Goal: Contribute content: Contribute content

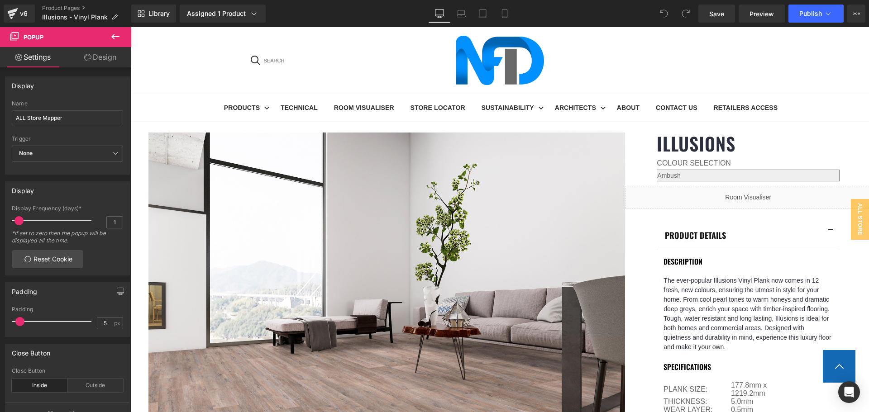
scroll to position [362, 0]
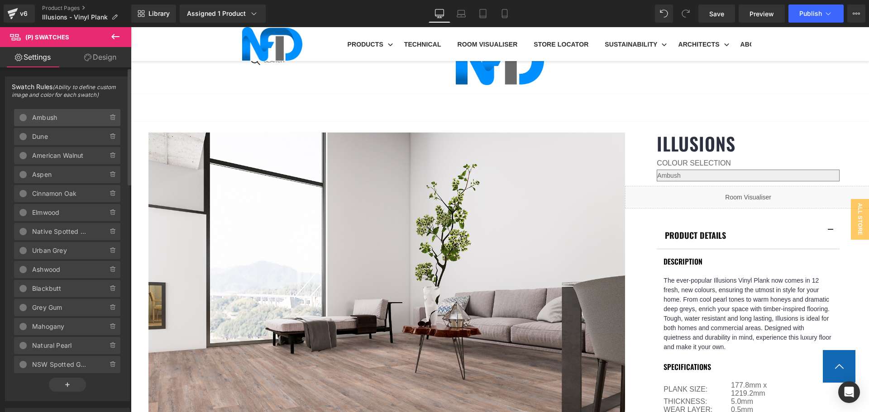
click at [48, 114] on span "Ambush" at bounding box center [61, 117] width 58 height 17
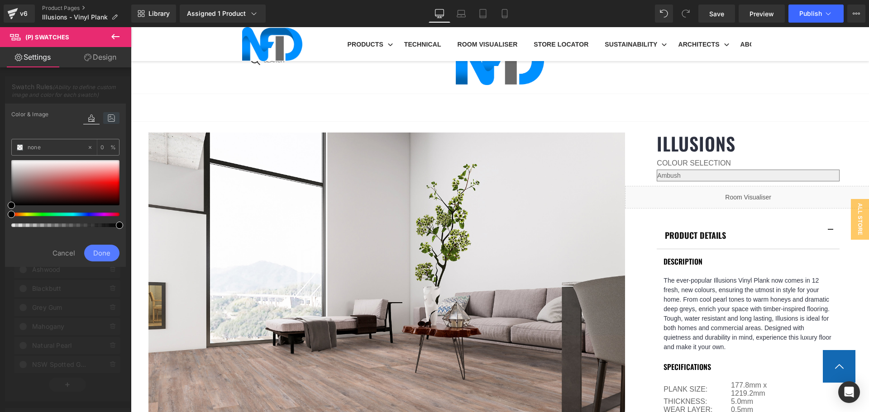
click at [109, 122] on icon at bounding box center [111, 118] width 16 height 12
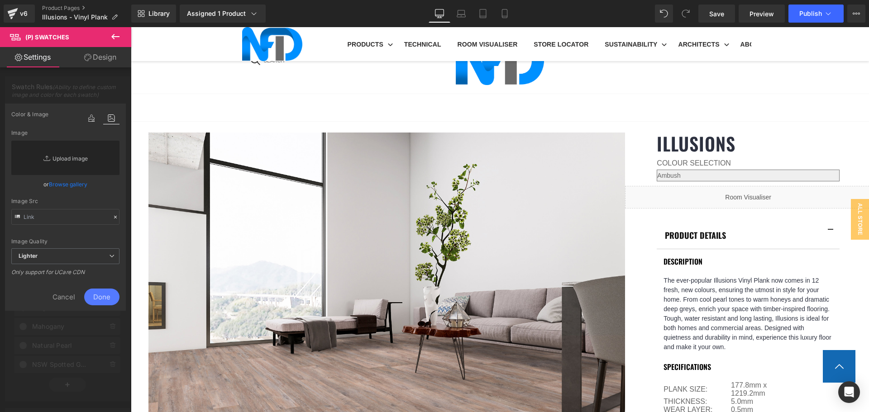
click at [88, 152] on link "Replace Image" at bounding box center [65, 158] width 108 height 34
type input "C:\fakepath\Illusions_Ambush_Cropped-8.jpg"
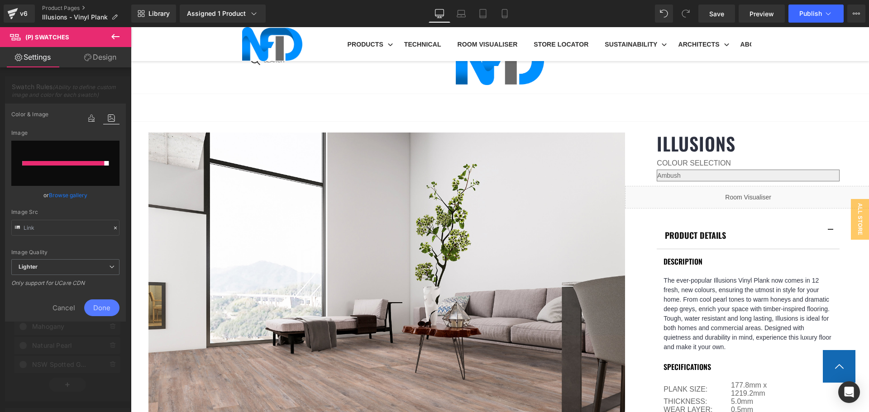
type input "[URL][DOMAIN_NAME]"
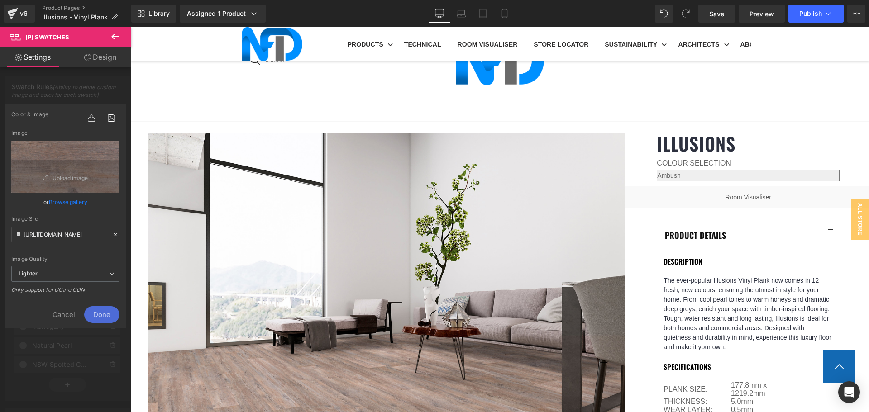
click at [113, 312] on span "Done" at bounding box center [101, 315] width 35 height 17
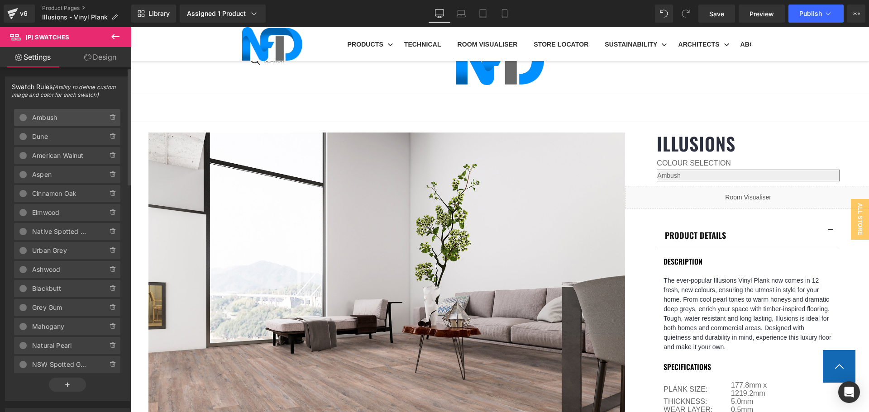
click at [63, 113] on span "Ambush" at bounding box center [61, 117] width 58 height 17
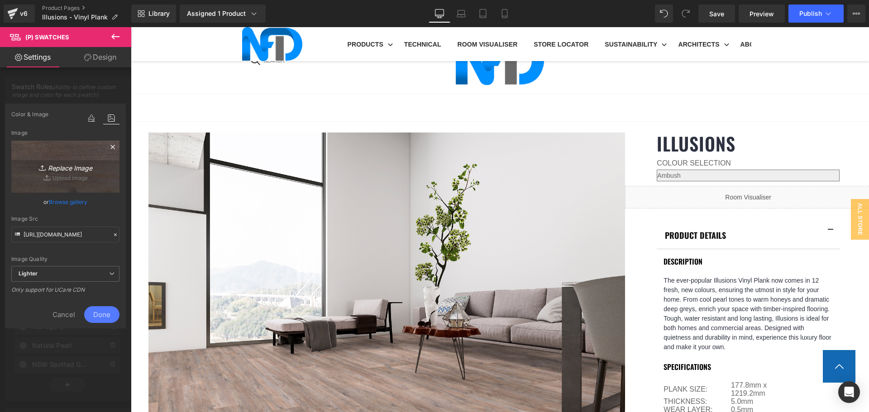
click at [72, 164] on icon "Replace Image" at bounding box center [65, 166] width 72 height 11
type input "C:\fakepath\Illusions_Ambush_Cropped-1.jpg"
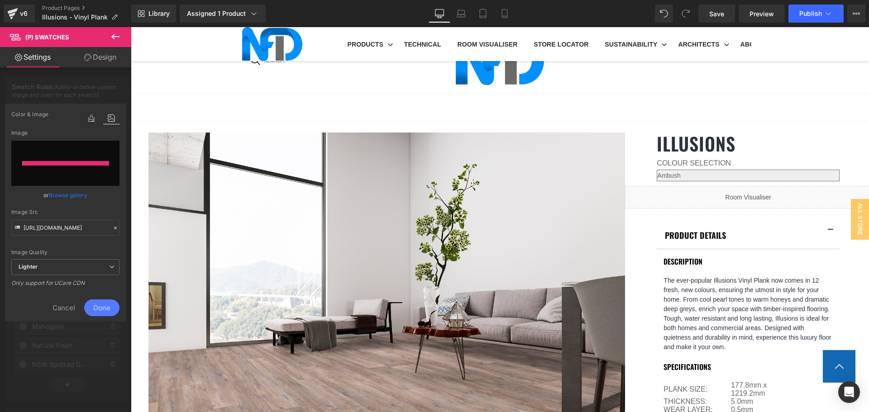
type input "[URL][DOMAIN_NAME]"
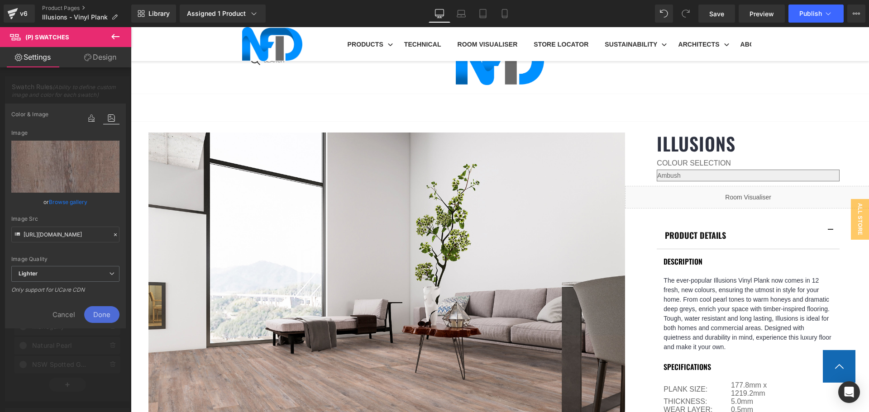
click at [106, 313] on span "Done" at bounding box center [101, 315] width 35 height 17
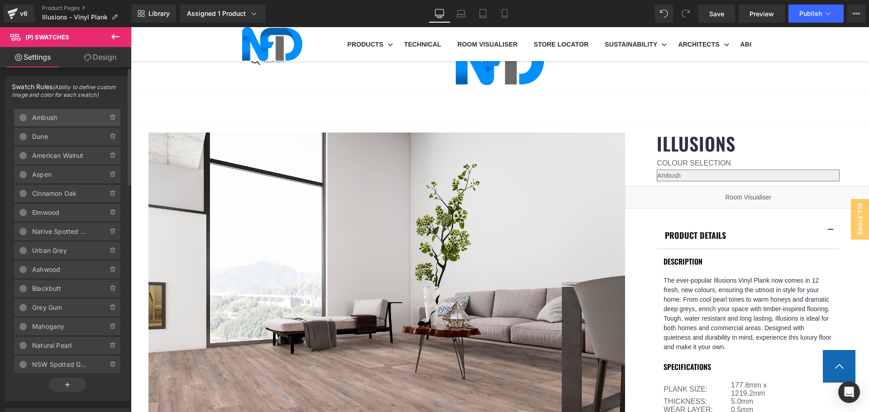
click at [73, 116] on span "Ambush" at bounding box center [61, 117] width 58 height 17
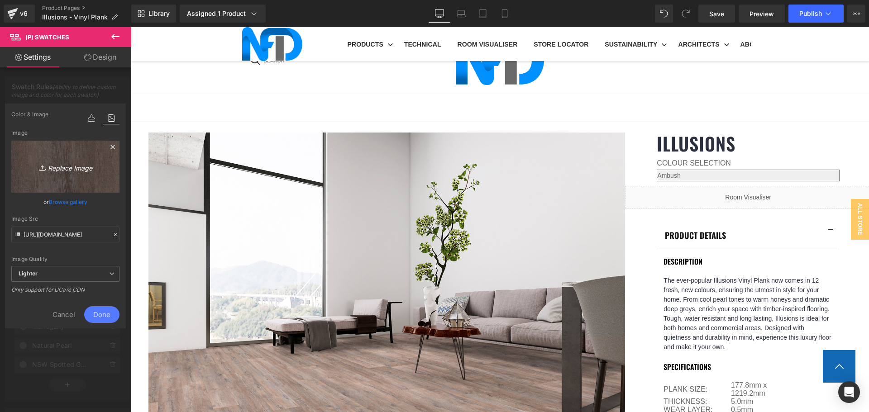
click at [95, 173] on link "Replace Image" at bounding box center [65, 167] width 108 height 52
type input "C:\fakepath\Illusions_Ambush_Cropped-8.jpg"
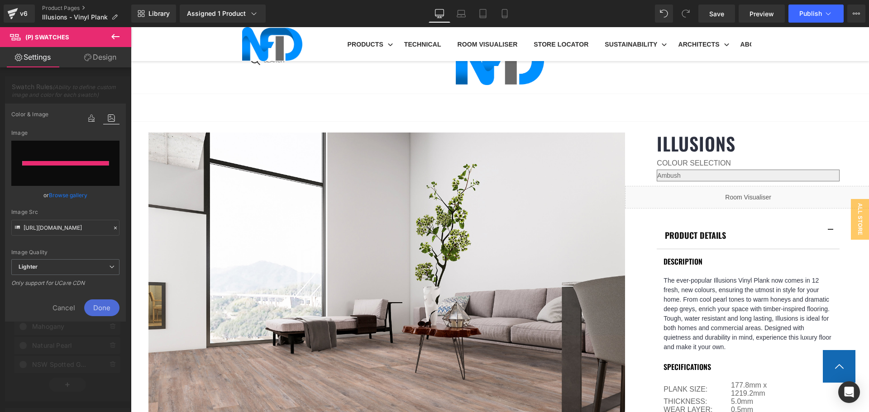
type input "[URL][DOMAIN_NAME]"
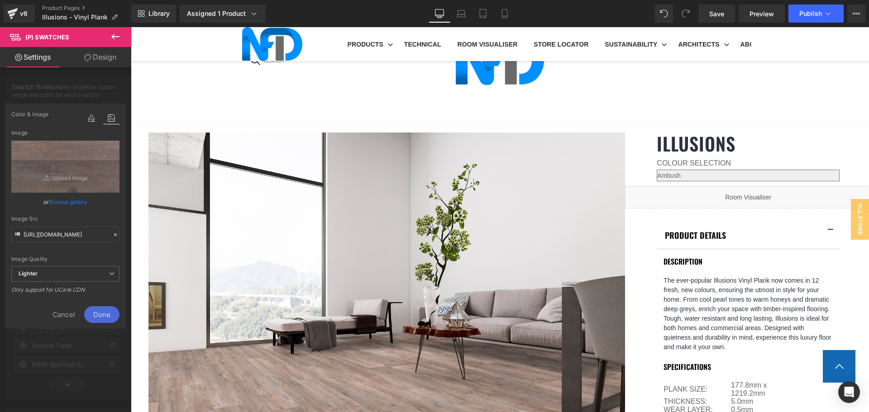
click at [107, 310] on span "Done" at bounding box center [101, 315] width 35 height 17
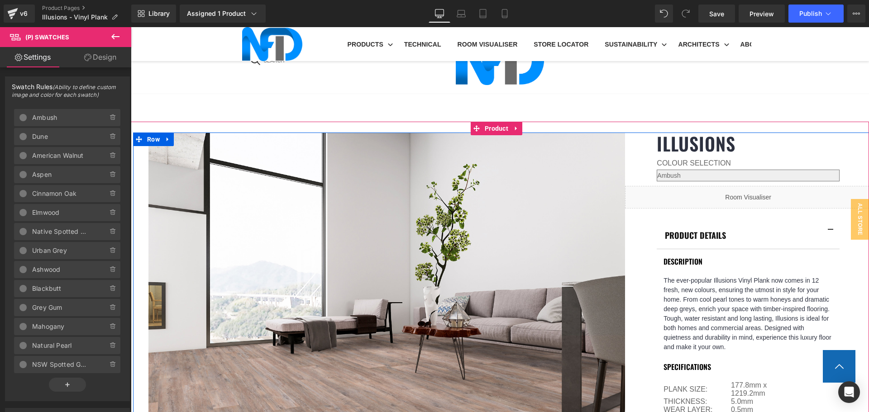
select select "Dune"
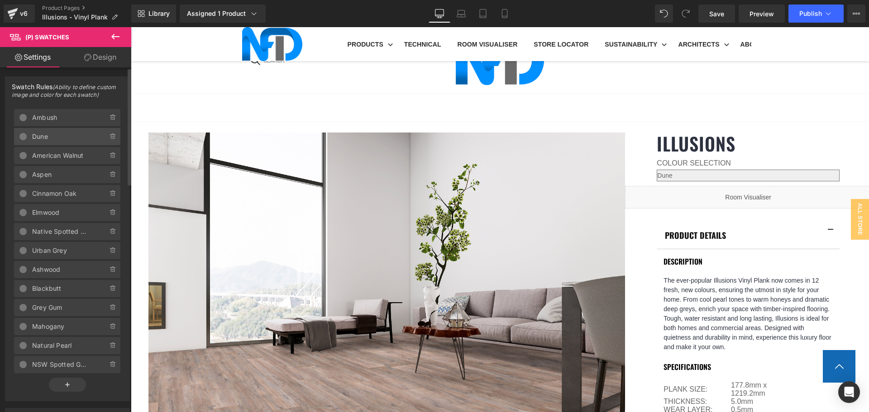
click at [67, 136] on span "Dune" at bounding box center [61, 136] width 58 height 17
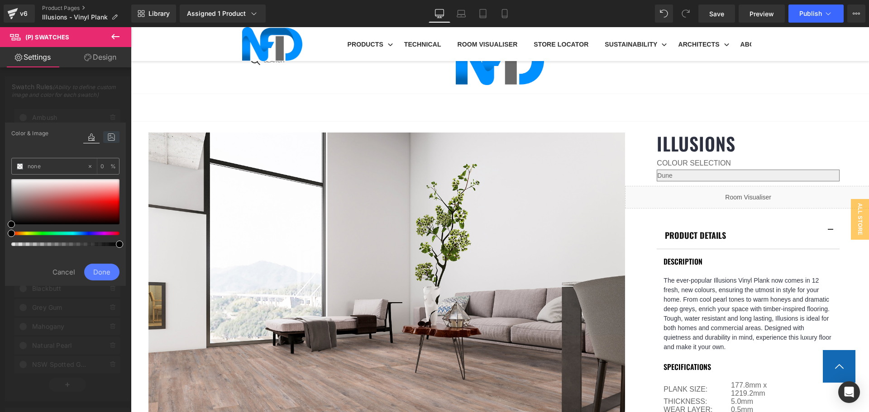
click at [106, 139] on icon at bounding box center [111, 137] width 16 height 12
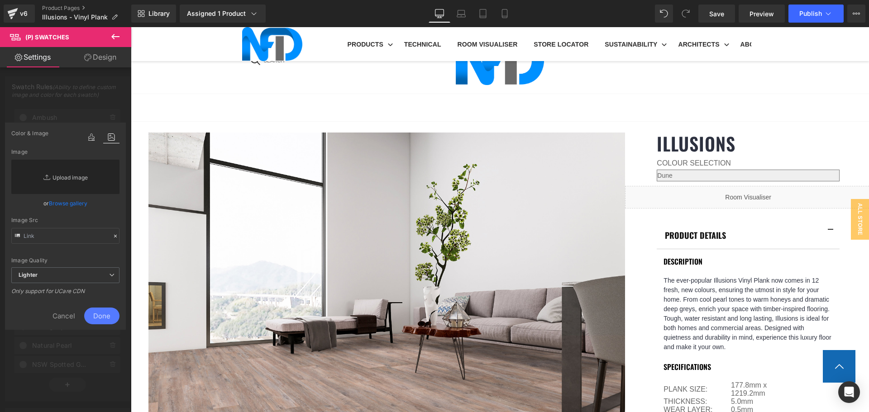
click at [72, 180] on link "Replace Image" at bounding box center [65, 177] width 108 height 34
type input "C:\fakepath\Illusions_Dune_Cropped-8.jpg"
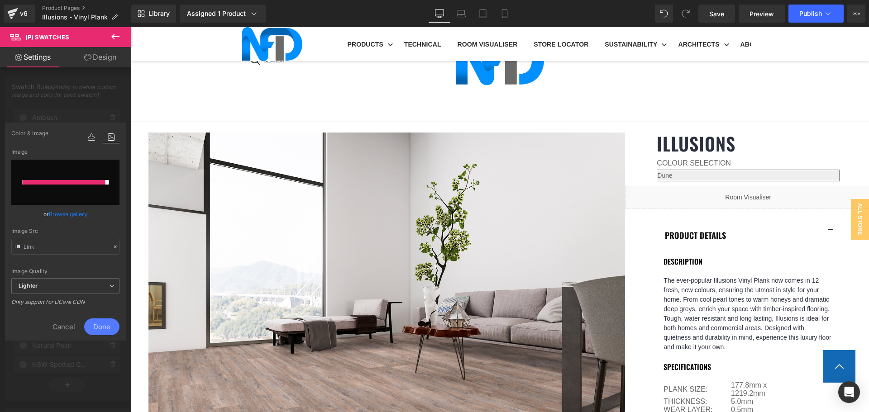
type input "[URL][DOMAIN_NAME]"
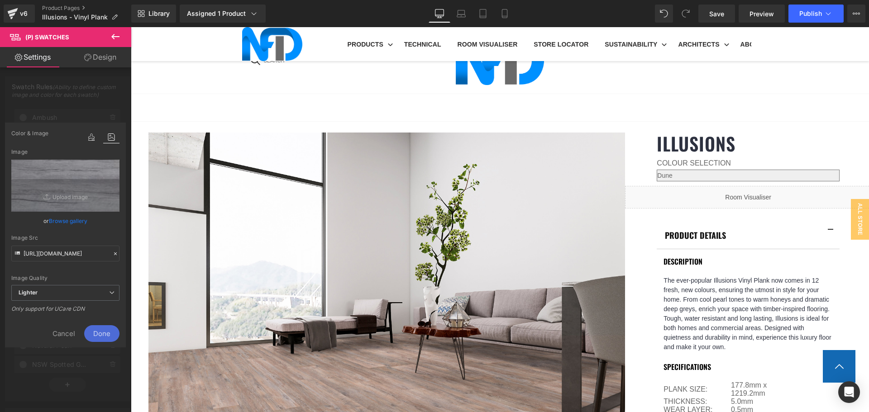
click at [114, 332] on span "Done" at bounding box center [101, 334] width 35 height 17
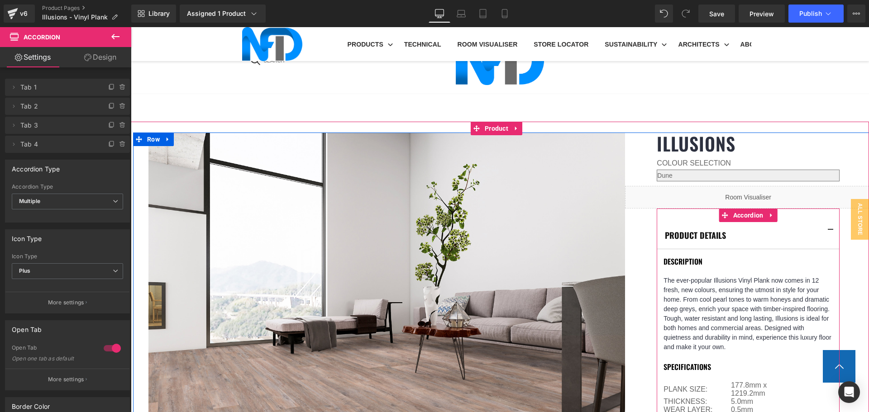
scroll to position [543, 0]
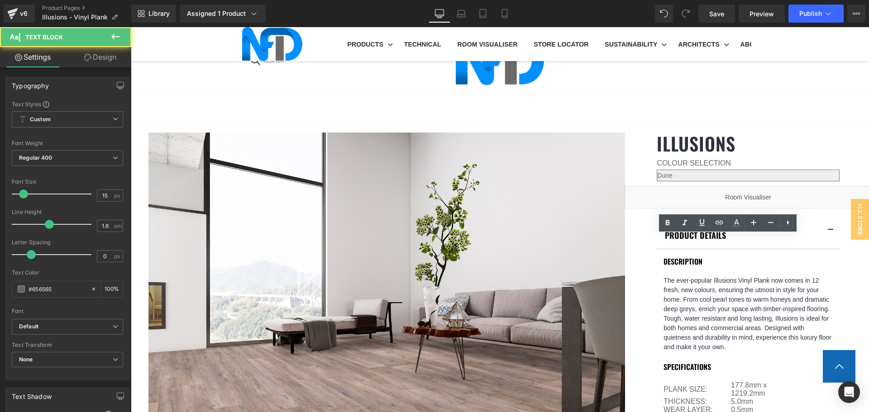
drag, startPoint x: 766, startPoint y: 241, endPoint x: 719, endPoint y: 242, distance: 47.1
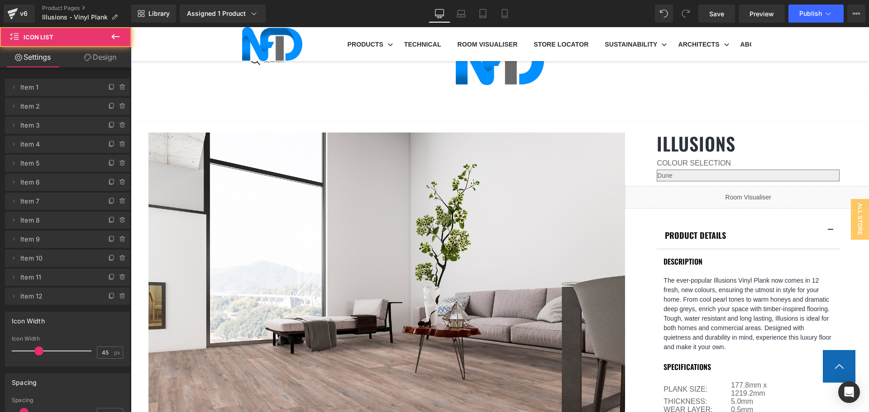
scroll to position [724, 0]
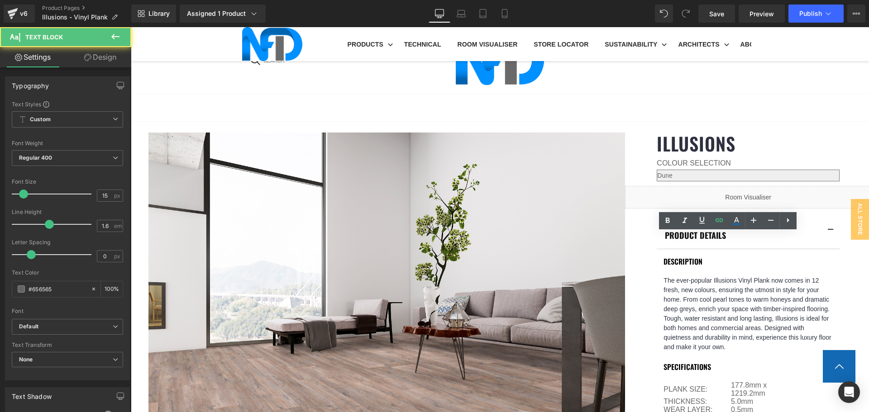
drag, startPoint x: 740, startPoint y: 238, endPoint x: 715, endPoint y: 241, distance: 24.6
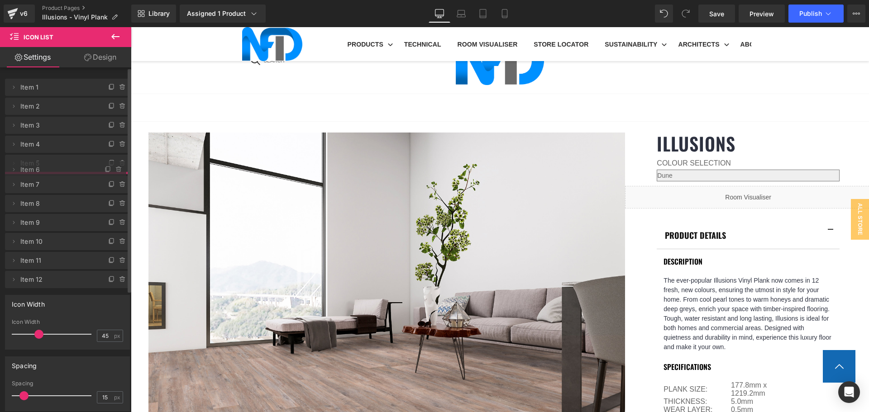
drag, startPoint x: 28, startPoint y: 182, endPoint x: 30, endPoint y: 170, distance: 12.9
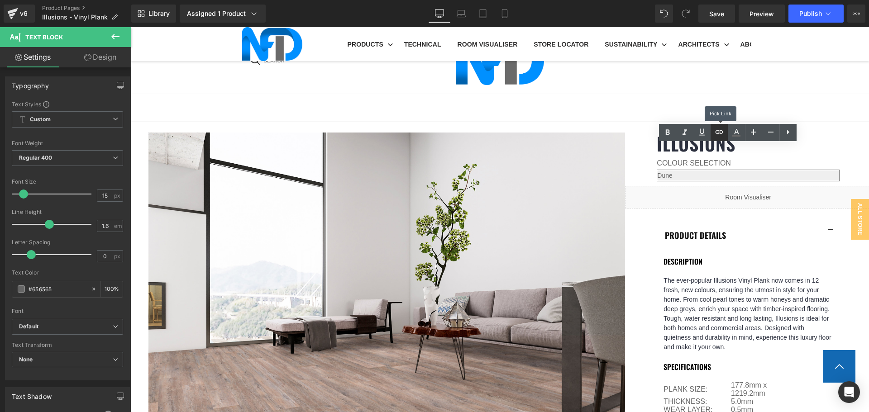
click at [723, 133] on icon at bounding box center [719, 132] width 11 height 11
click at [743, 168] on input "text" at bounding box center [746, 169] width 139 height 23
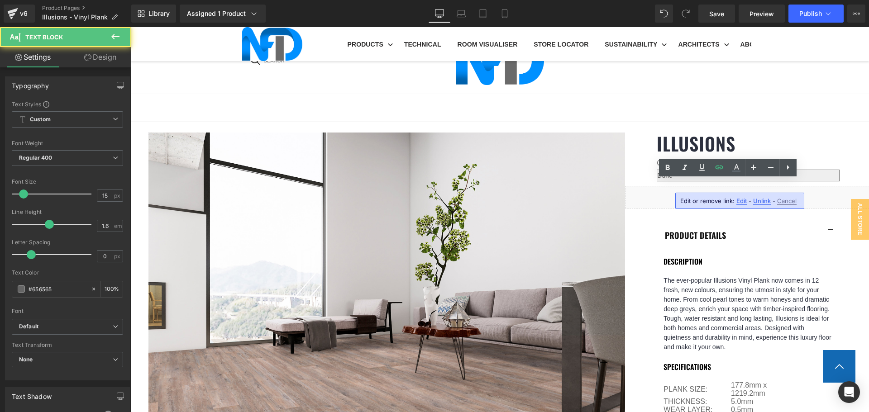
click at [740, 197] on div "Edit or remove link: Edit - Unlink - Cancel" at bounding box center [740, 201] width 129 height 16
click at [741, 202] on span "Edit" at bounding box center [742, 201] width 10 height 8
type input "[URL][DOMAIN_NAME]"
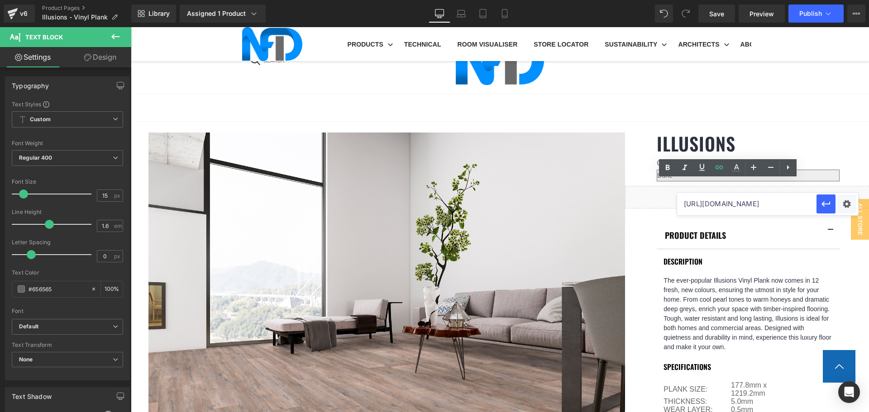
click at [741, 202] on input "[URL][DOMAIN_NAME]" at bounding box center [746, 204] width 139 height 23
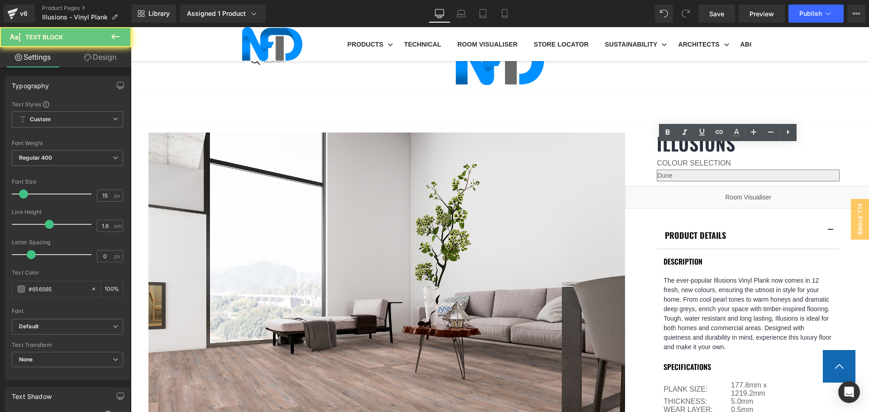
click at [720, 138] on icon at bounding box center [719, 132] width 11 height 11
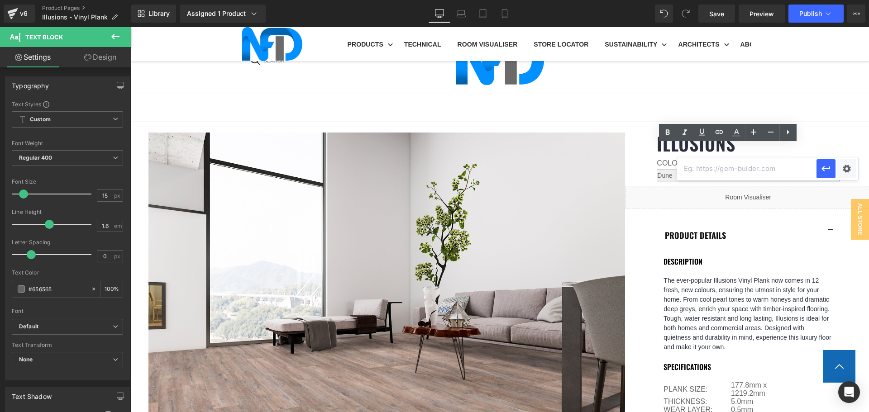
click at [735, 171] on input "text" at bounding box center [746, 169] width 139 height 23
paste input "[URL][DOMAIN_NAME]"
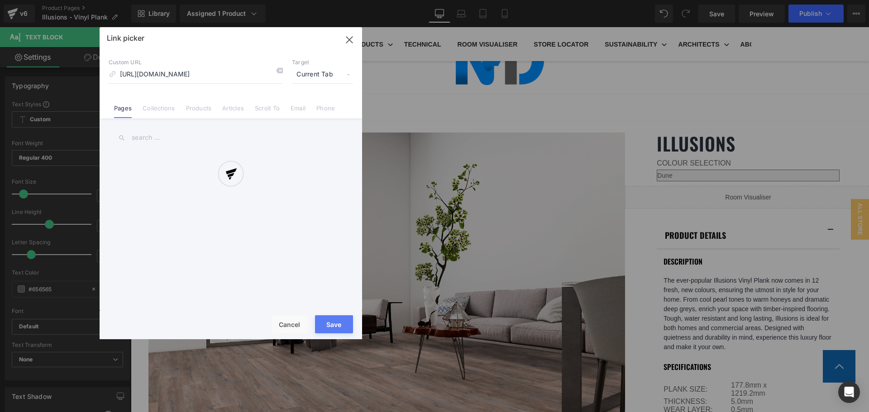
click at [848, 0] on div "Text Color Highlight Color #333333 Edit or remove link: Edit - Unlink - Cancel …" at bounding box center [434, 0] width 869 height 0
click at [322, 75] on div at bounding box center [231, 183] width 263 height 312
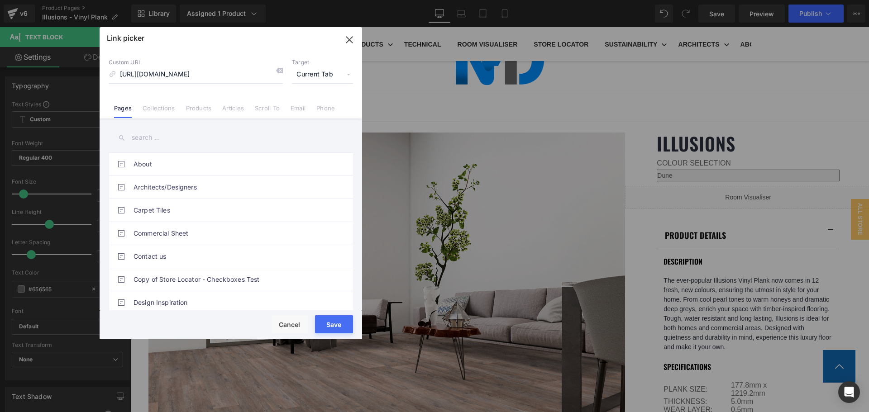
click at [321, 72] on span "Current Tab" at bounding box center [322, 74] width 61 height 17
click at [316, 102] on li "New Tab" at bounding box center [323, 107] width 70 height 16
click at [345, 326] on button "Save" at bounding box center [334, 325] width 38 height 18
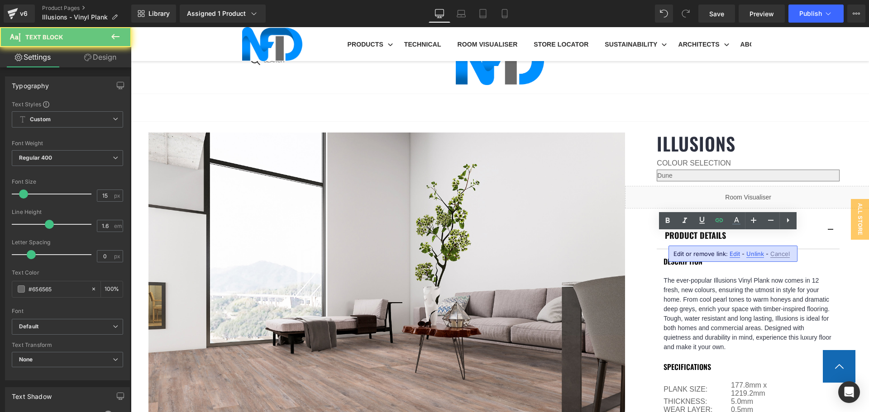
click at [734, 255] on span "Edit" at bounding box center [735, 254] width 10 height 8
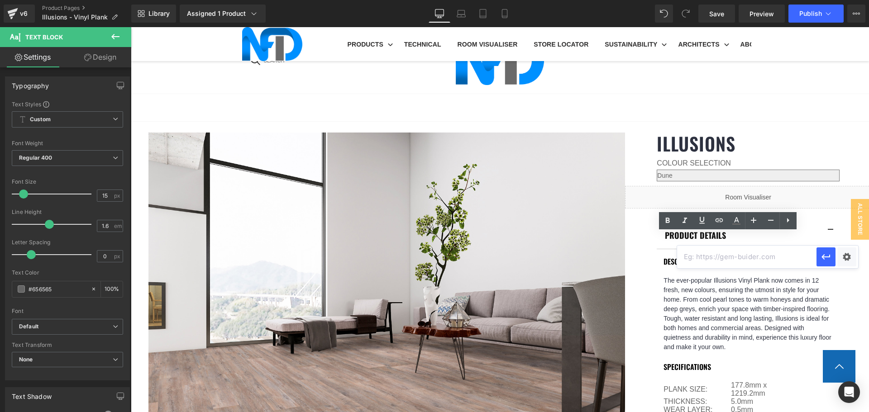
click at [734, 255] on input "text" at bounding box center [746, 257] width 139 height 23
paste input "[URL][DOMAIN_NAME]"
click at [846, 0] on div "Text Color Highlight Color #333333 Edit or remove link: Edit - Unlink - Cancel …" at bounding box center [434, 0] width 869 height 0
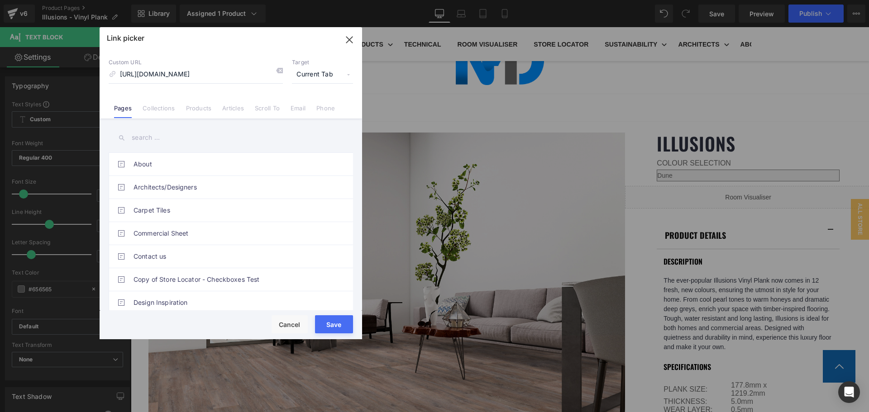
scroll to position [0, 0]
click at [307, 78] on span "Current Tab" at bounding box center [322, 74] width 61 height 17
click at [315, 103] on li "New Tab" at bounding box center [323, 107] width 70 height 16
click at [335, 328] on button "Save" at bounding box center [334, 325] width 38 height 18
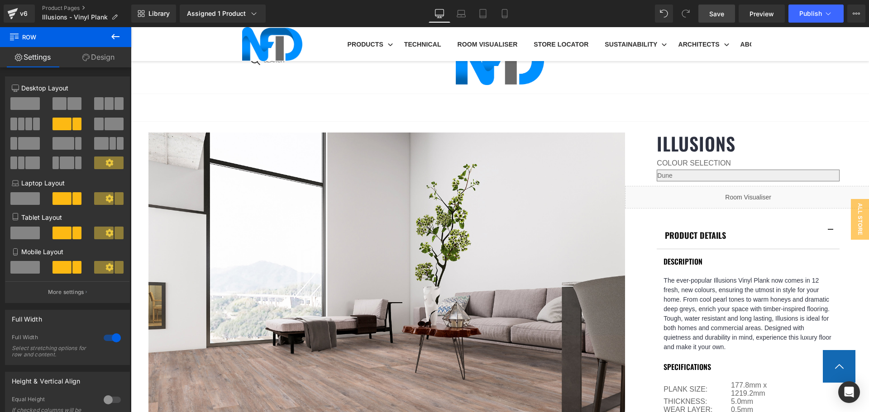
click at [724, 11] on span "Save" at bounding box center [717, 14] width 15 height 10
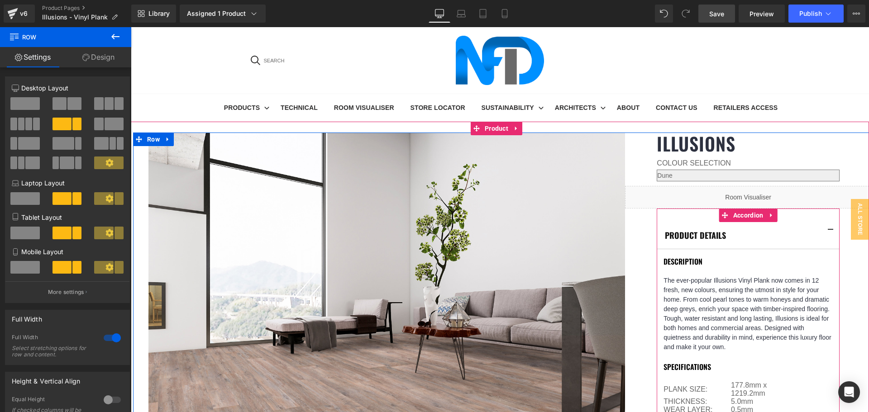
scroll to position [136, 0]
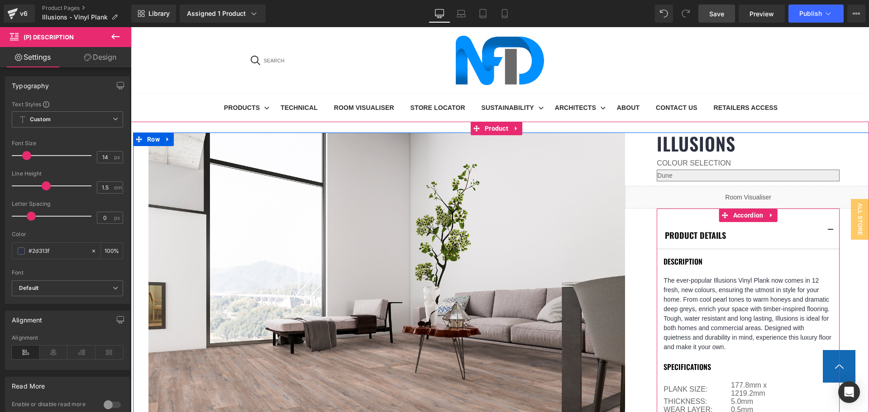
scroll to position [226, 0]
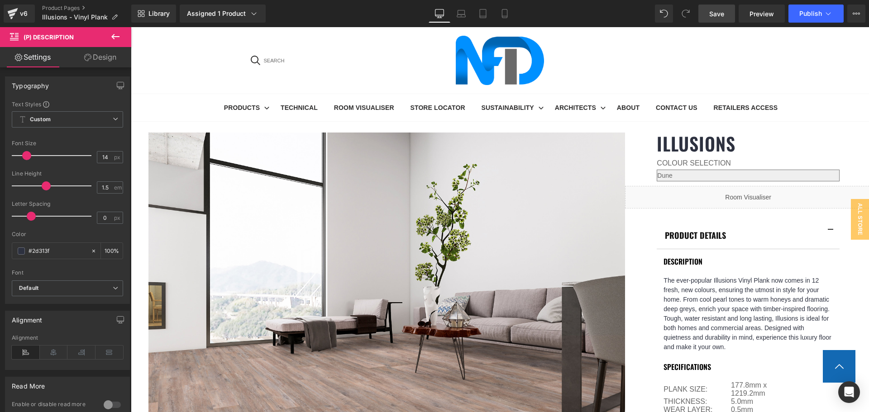
click at [731, 11] on link "Save" at bounding box center [717, 14] width 37 height 18
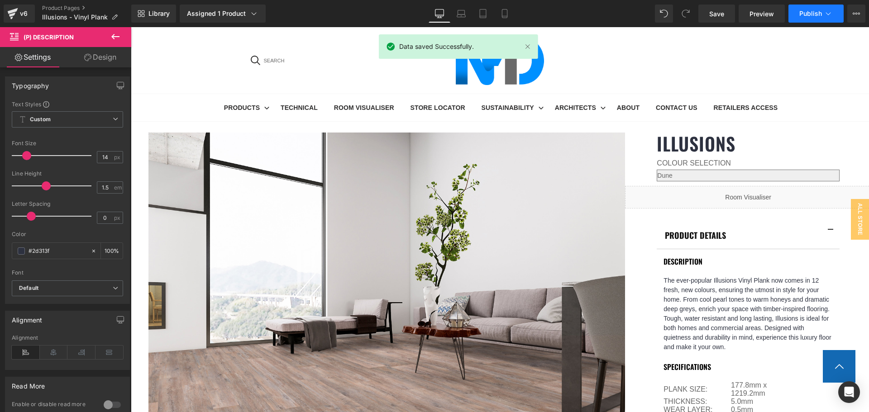
click at [815, 17] on button "Publish" at bounding box center [816, 14] width 55 height 18
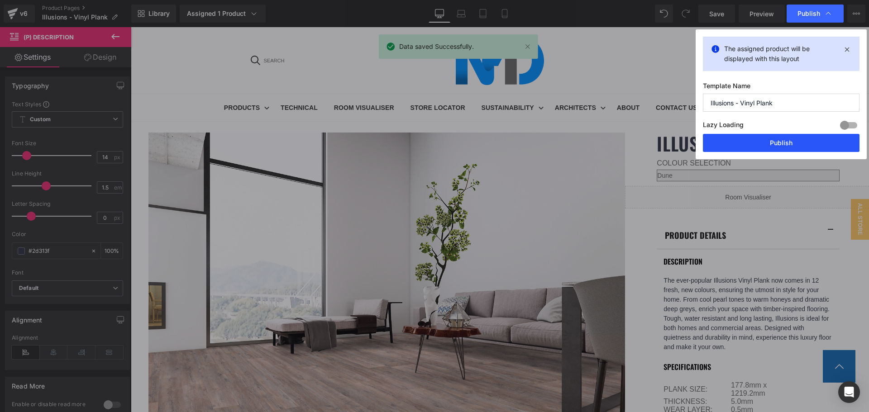
click at [793, 146] on button "Publish" at bounding box center [781, 143] width 157 height 18
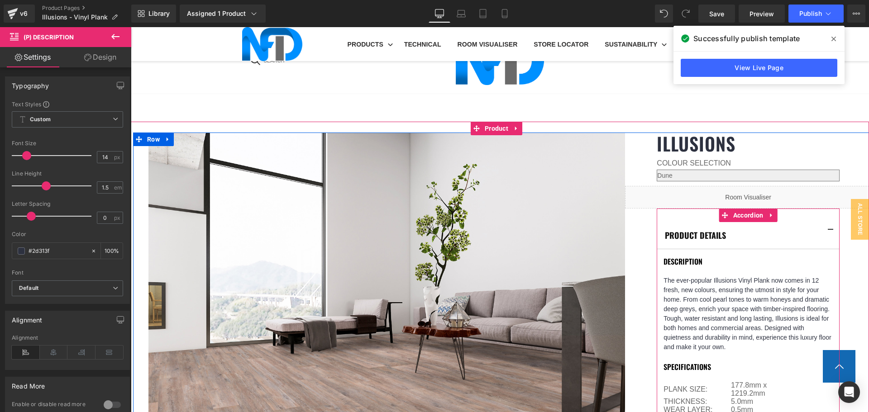
scroll to position [498, 0]
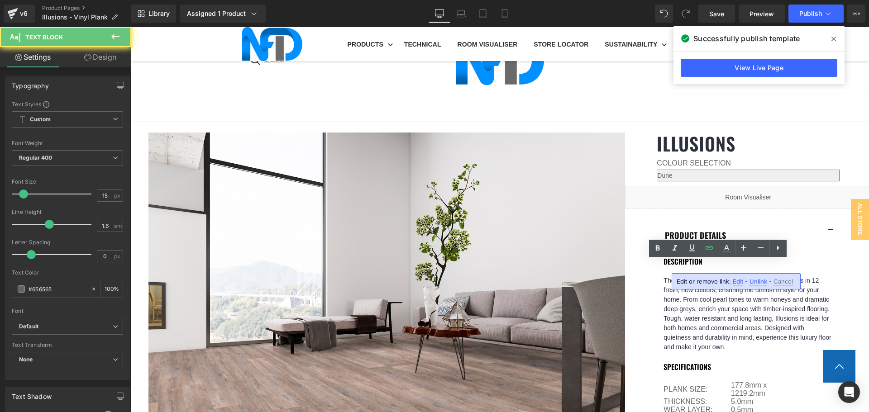
click at [737, 280] on span "Edit" at bounding box center [738, 282] width 10 height 8
type input "[URL][DOMAIN_NAME]"
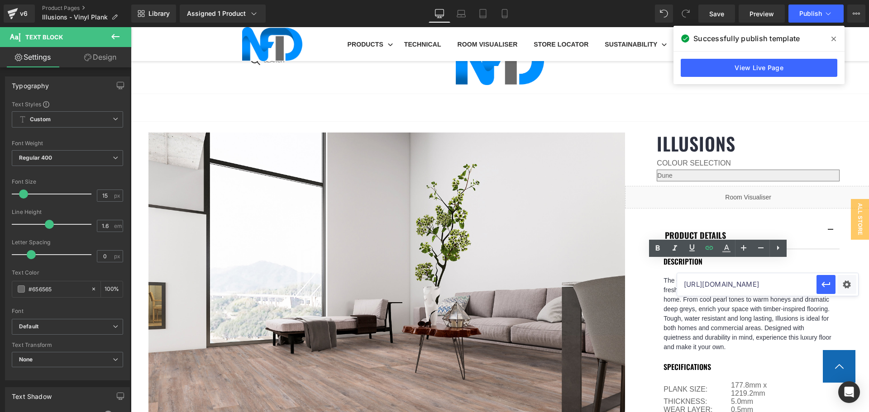
scroll to position [0, 224]
click at [728, 279] on input "[URL][DOMAIN_NAME]" at bounding box center [746, 284] width 139 height 23
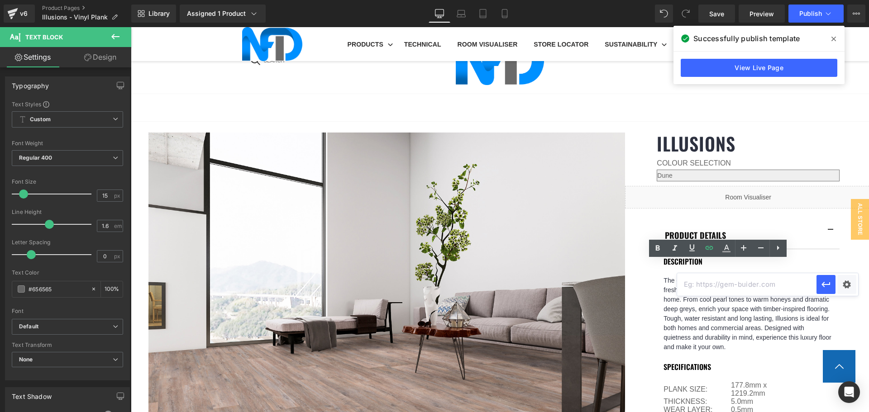
paste input "[URL][DOMAIN_NAME]"
type input "[URL][DOMAIN_NAME]"
click at [844, 0] on div "Text Color Highlight Color #333333 Edit or remove link: Edit - Unlink - Cancel …" at bounding box center [434, 0] width 869 height 0
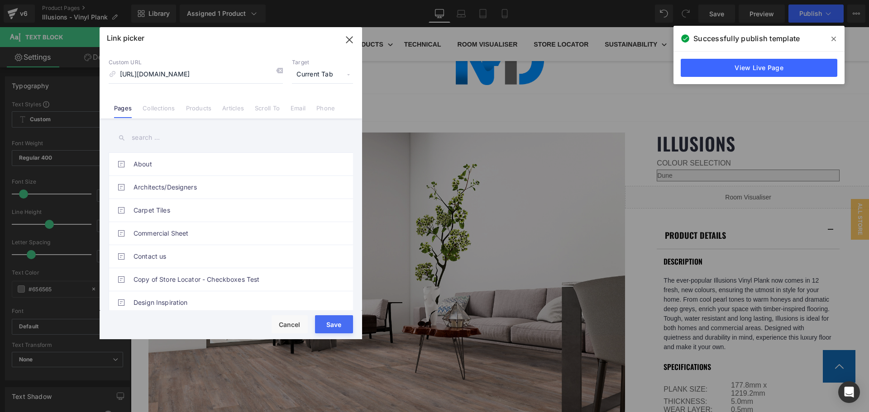
scroll to position [0, 0]
click at [325, 77] on span "Current Tab" at bounding box center [322, 74] width 61 height 17
click at [322, 111] on li "New Tab" at bounding box center [323, 107] width 70 height 16
click at [344, 325] on button "Save" at bounding box center [334, 325] width 38 height 18
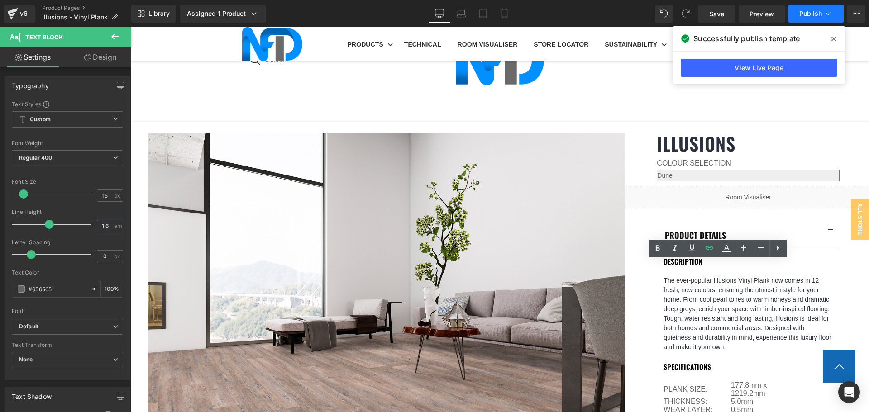
click at [810, 11] on span "Publish" at bounding box center [811, 13] width 23 height 7
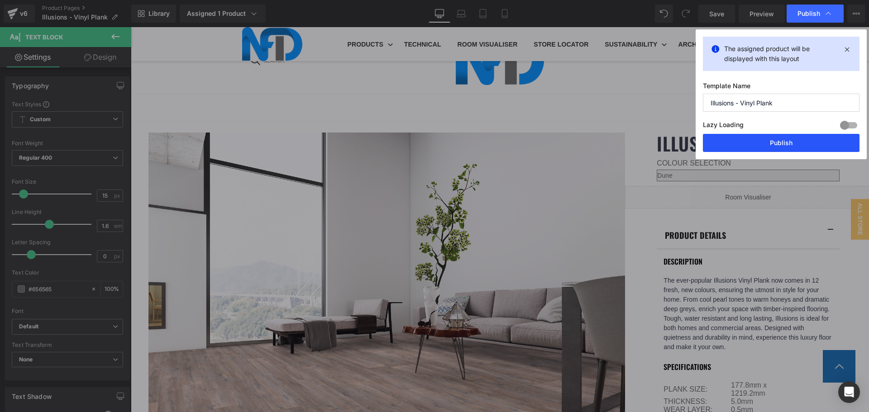
click at [790, 138] on button "Publish" at bounding box center [781, 143] width 157 height 18
